Goal: Task Accomplishment & Management: Manage account settings

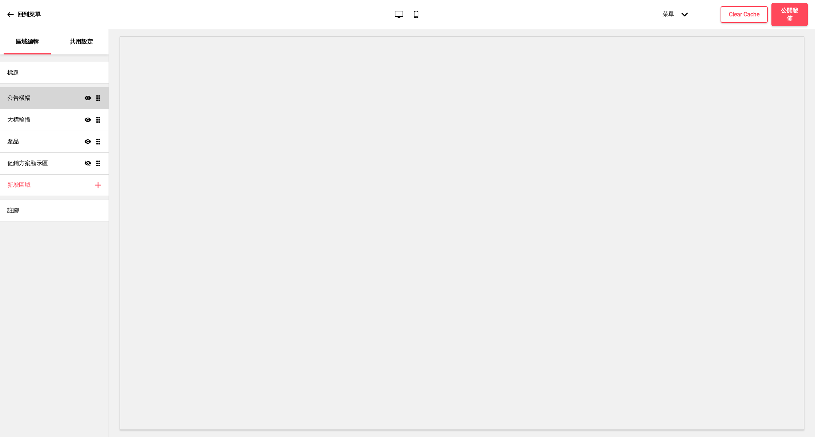
click at [40, 93] on div "公告橫幅 顯示 拖曳" at bounding box center [54, 98] width 109 height 22
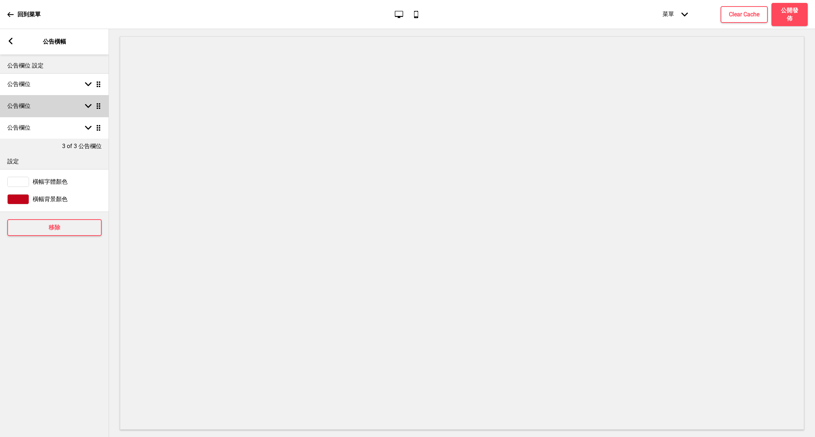
click at [44, 107] on div "公告欄位 箭頭down 拖曳" at bounding box center [54, 106] width 109 height 22
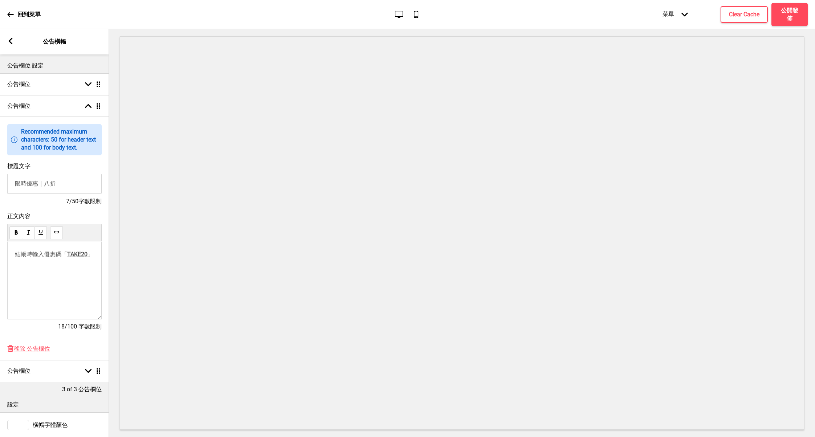
drag, startPoint x: 61, startPoint y: 184, endPoint x: 48, endPoint y: 184, distance: 13.8
click at [48, 184] on input "限時優惠｜八折" at bounding box center [54, 184] width 94 height 20
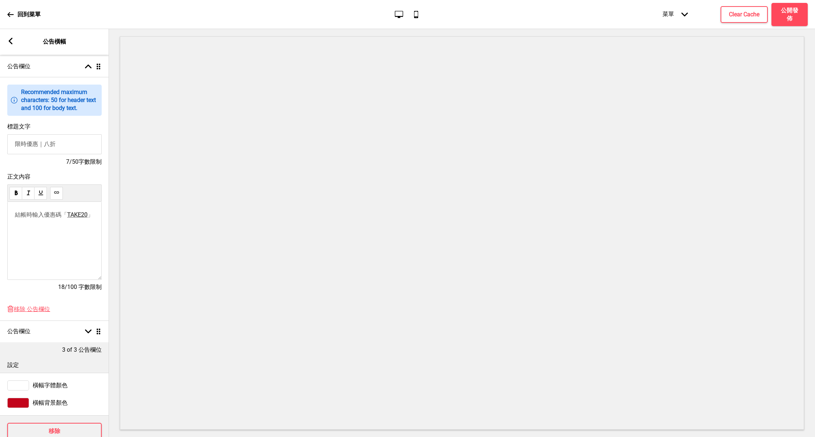
scroll to position [53, 0]
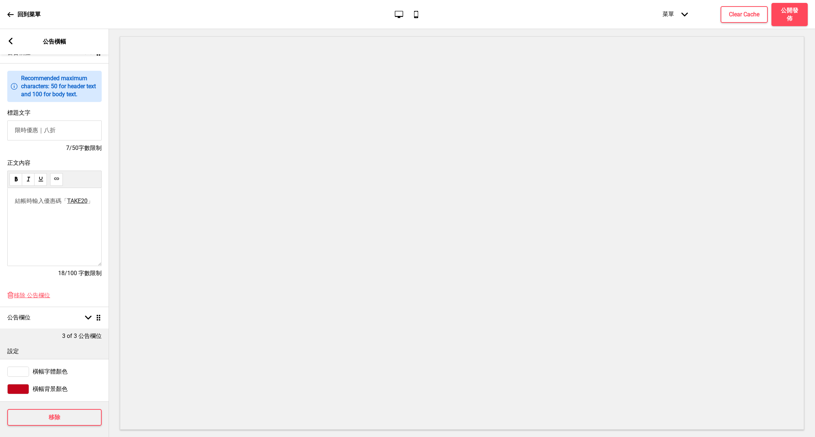
drag, startPoint x: 59, startPoint y: 133, endPoint x: 45, endPoint y: 133, distance: 14.2
click at [45, 133] on input "限時優惠｜八折" at bounding box center [54, 131] width 94 height 20
click at [57, 134] on input "限時優惠｜15% OFF" at bounding box center [54, 131] width 94 height 20
click at [45, 132] on input "限時優惠｜15% OFF" at bounding box center [54, 131] width 94 height 20
click at [45, 129] on input "限時優惠｜15% OFF" at bounding box center [54, 131] width 94 height 20
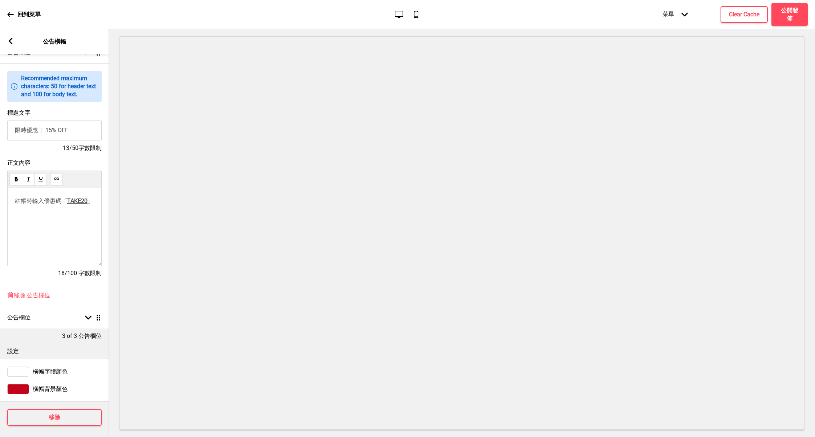
type input "限時優惠｜15% OFF"
click at [88, 202] on span "TAKE20" at bounding box center [77, 201] width 20 height 7
click at [91, 202] on span "」" at bounding box center [91, 201] width 6 height 7
drag, startPoint x: 93, startPoint y: 202, endPoint x: 85, endPoint y: 203, distance: 8.0
click at [85, 203] on p "結帳時輸入優惠碼「 TAKE20 」" at bounding box center [54, 202] width 79 height 8
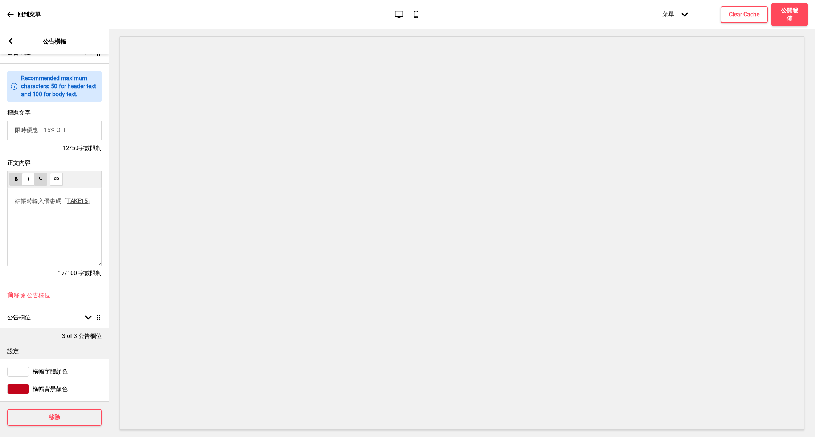
click at [83, 236] on div "結帳時輸入優惠碼「 TAKE15 」" at bounding box center [54, 227] width 94 height 78
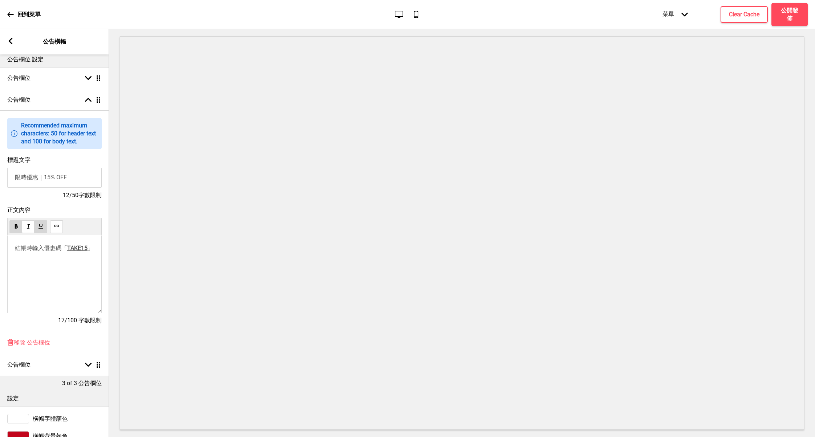
scroll to position [0, 0]
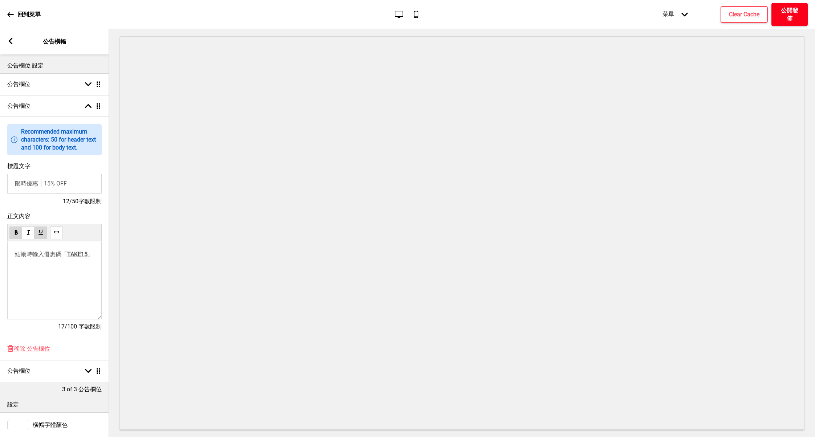
click at [795, 12] on h4 "公開發佈" at bounding box center [790, 15] width 22 height 16
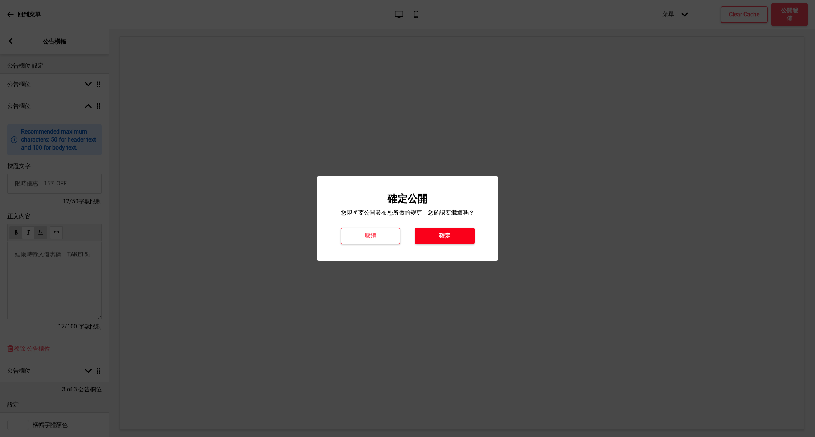
click at [461, 233] on button "確定" at bounding box center [445, 236] width 60 height 17
